Goal: Entertainment & Leisure: Consume media (video, audio)

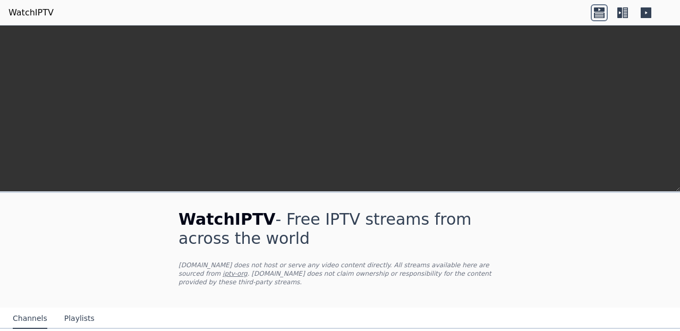
scroll to position [242, 0]
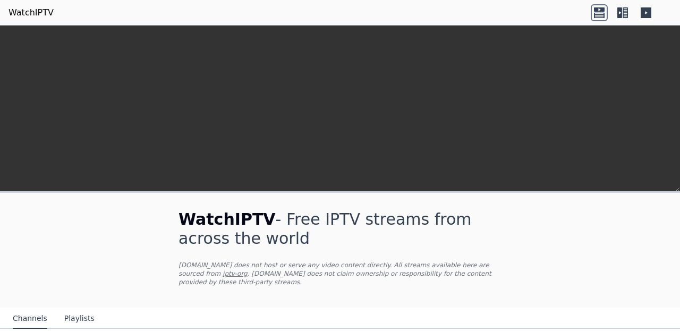
scroll to position [297, 0]
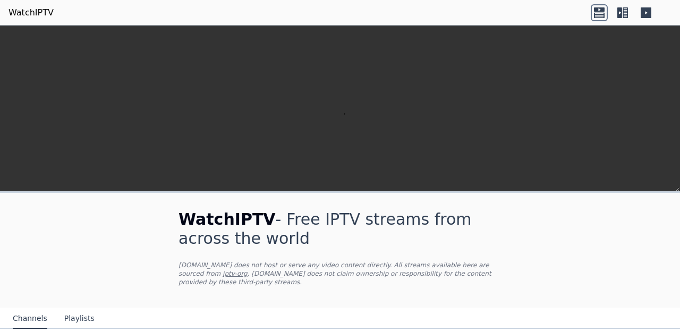
scroll to position [111, 0]
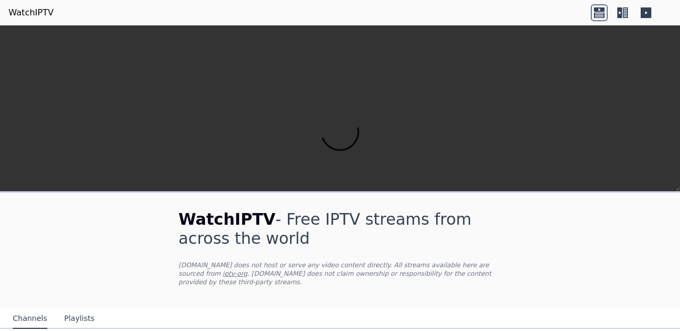
scroll to position [274, 0]
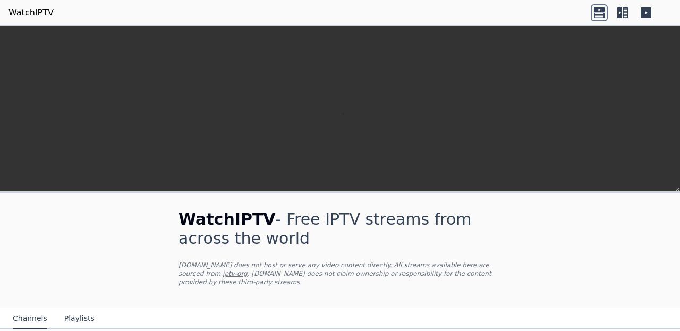
scroll to position [720, 0]
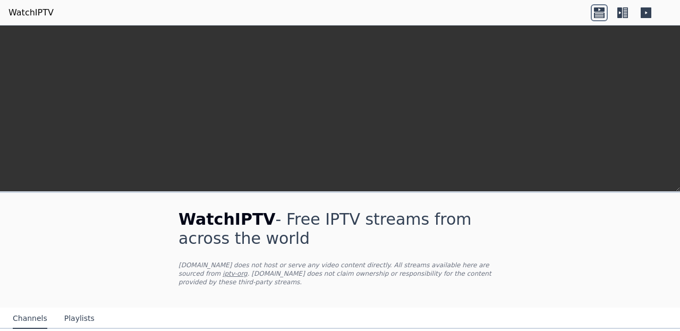
scroll to position [1162, 0]
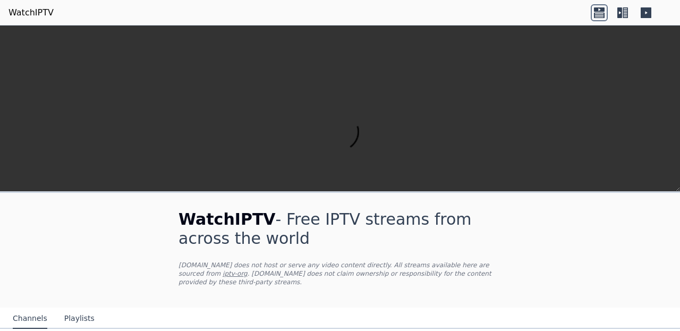
scroll to position [227, 0]
